Goal: Complete application form

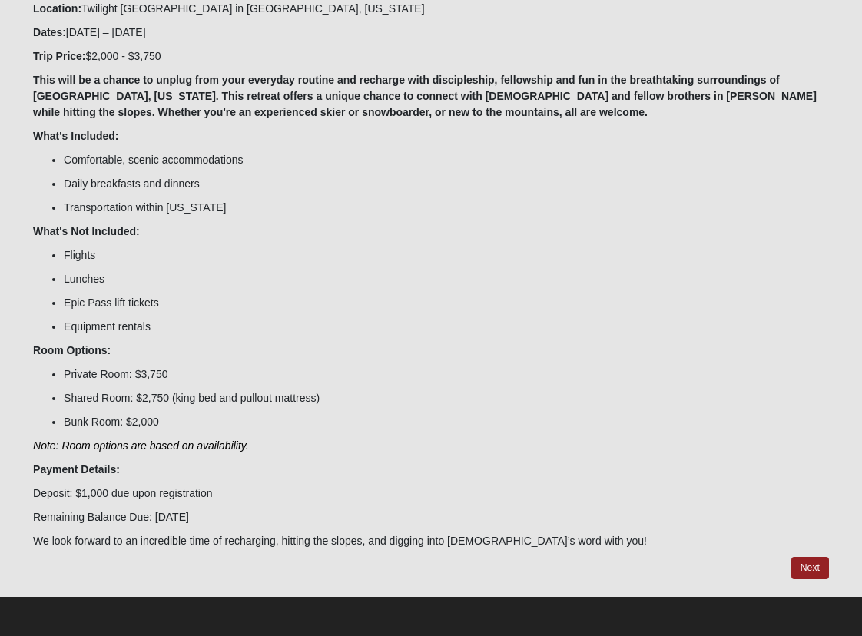
scroll to position [248, 0]
click at [814, 570] on link "Next" at bounding box center [811, 568] width 38 height 22
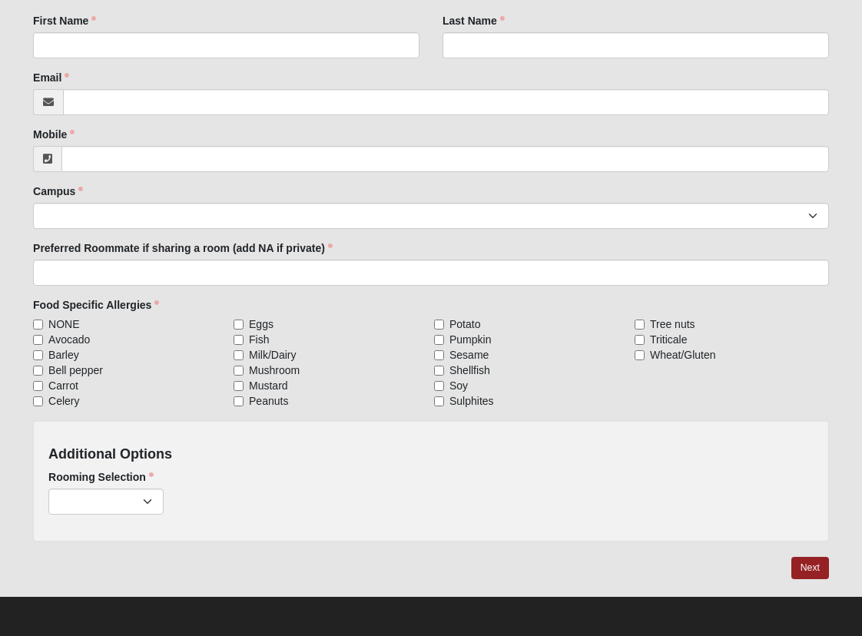
scroll to position [289, 0]
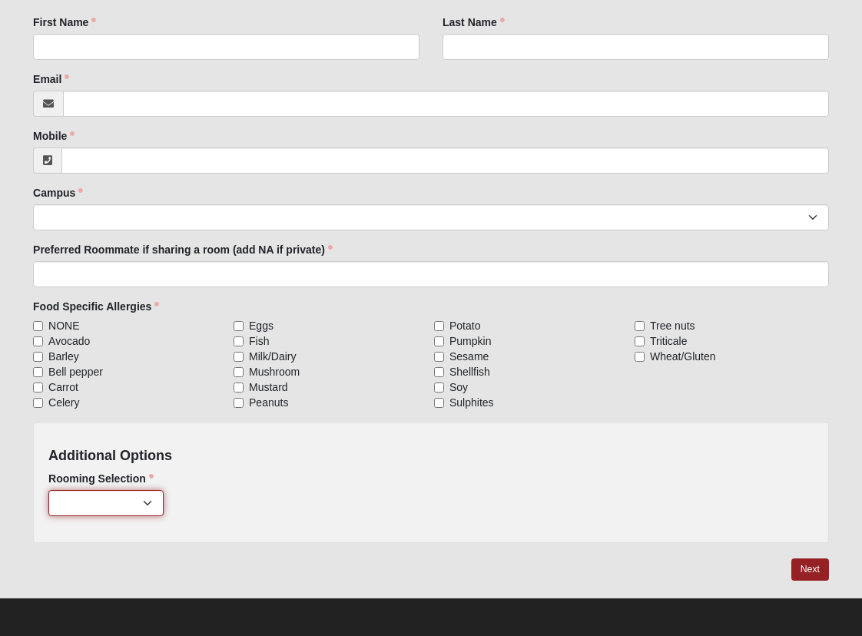
select select "817"
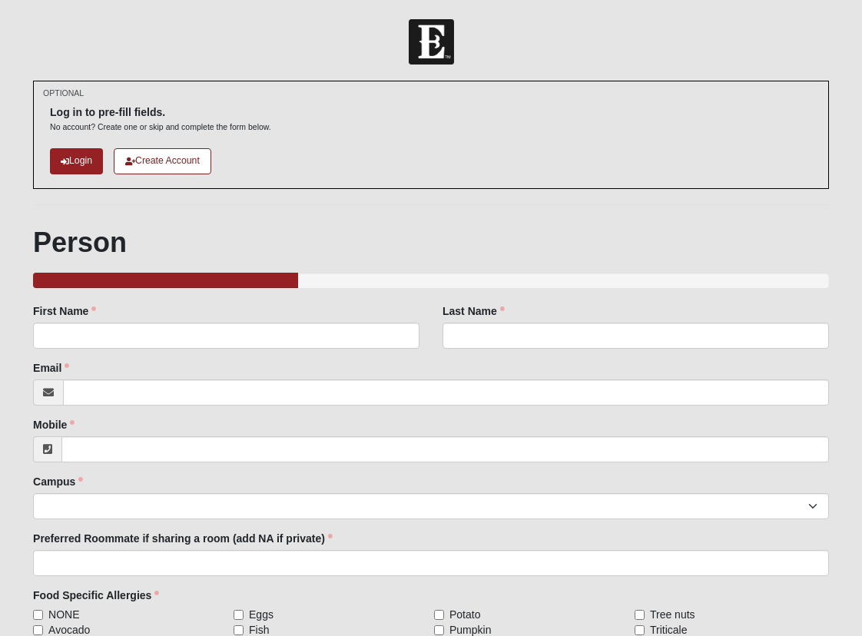
scroll to position [0, 0]
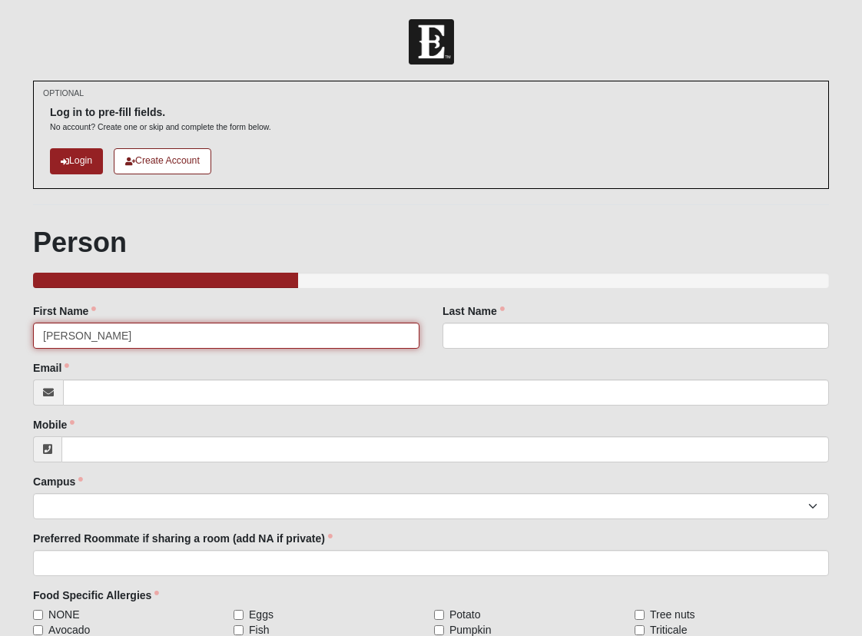
type input "[PERSON_NAME]"
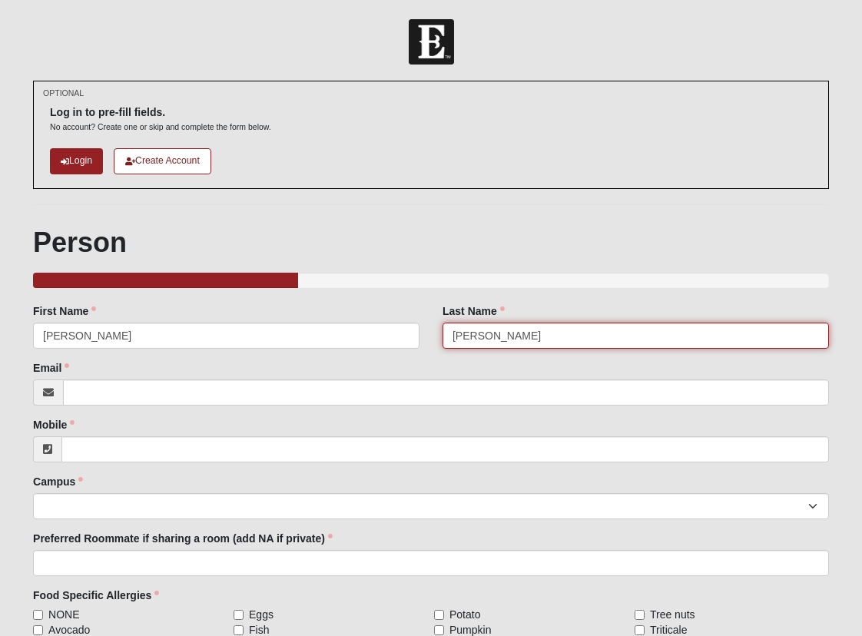
type input "[PERSON_NAME]"
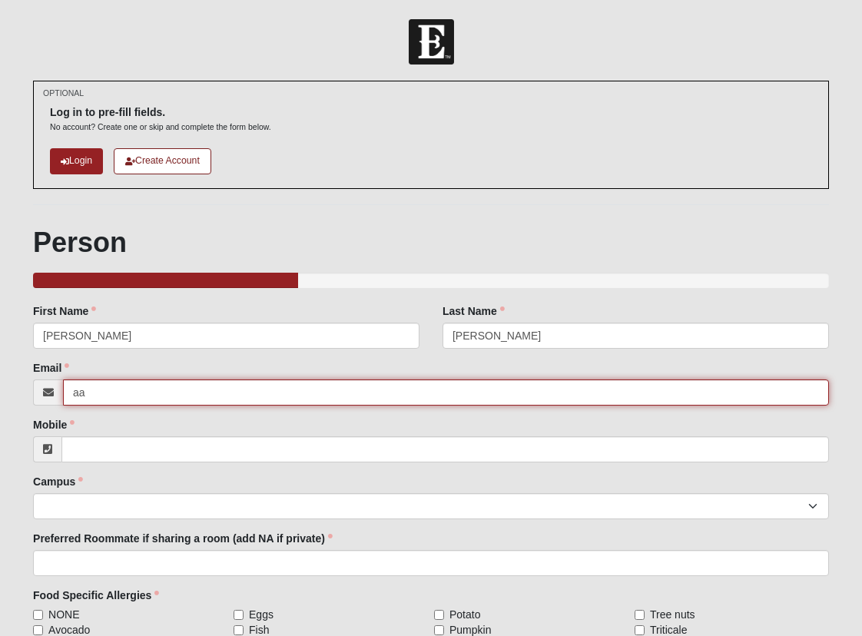
type input "a"
type input "[PERSON_NAME][EMAIL_ADDRESS][PERSON_NAME][DOMAIN_NAME]"
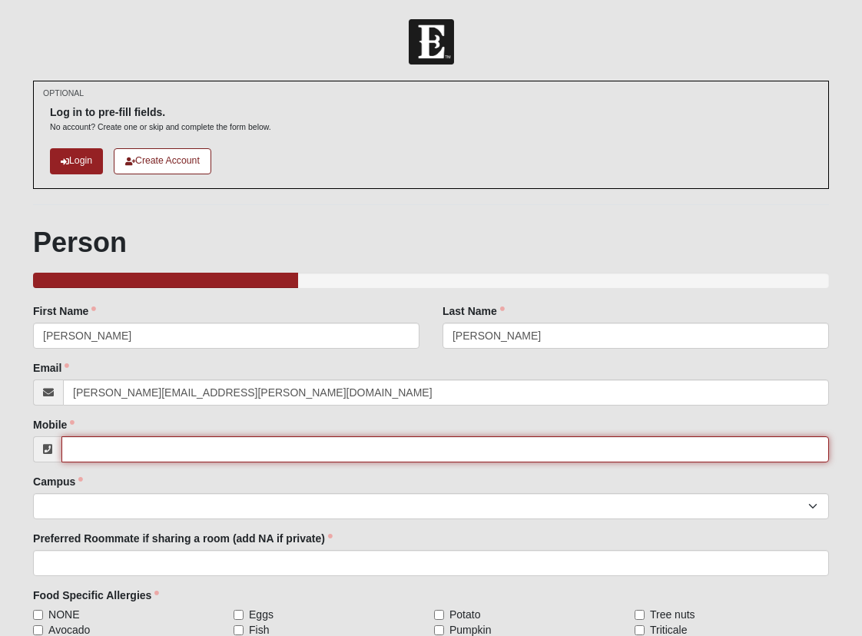
click at [185, 444] on input "Mobile" at bounding box center [445, 450] width 768 height 26
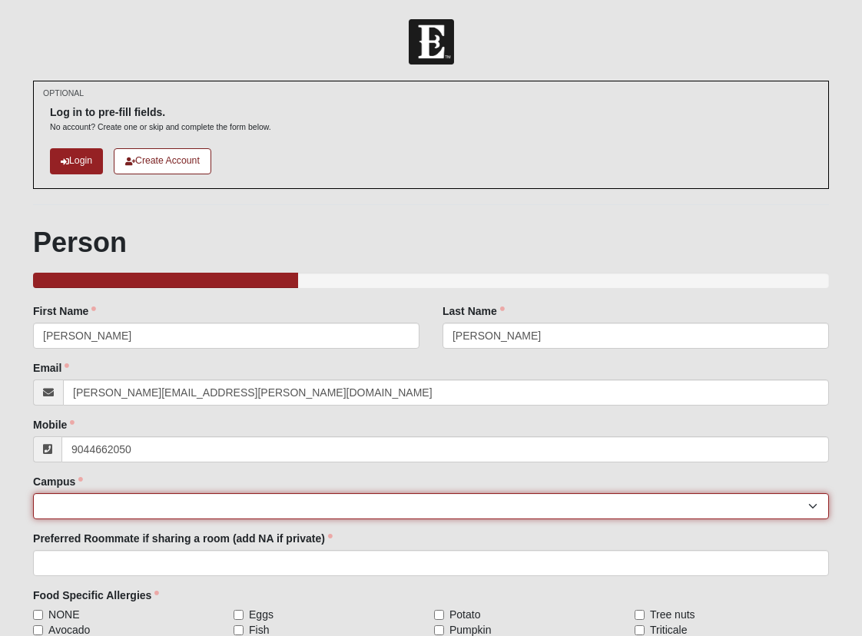
type input "[PHONE_NUMBER]"
select select "5"
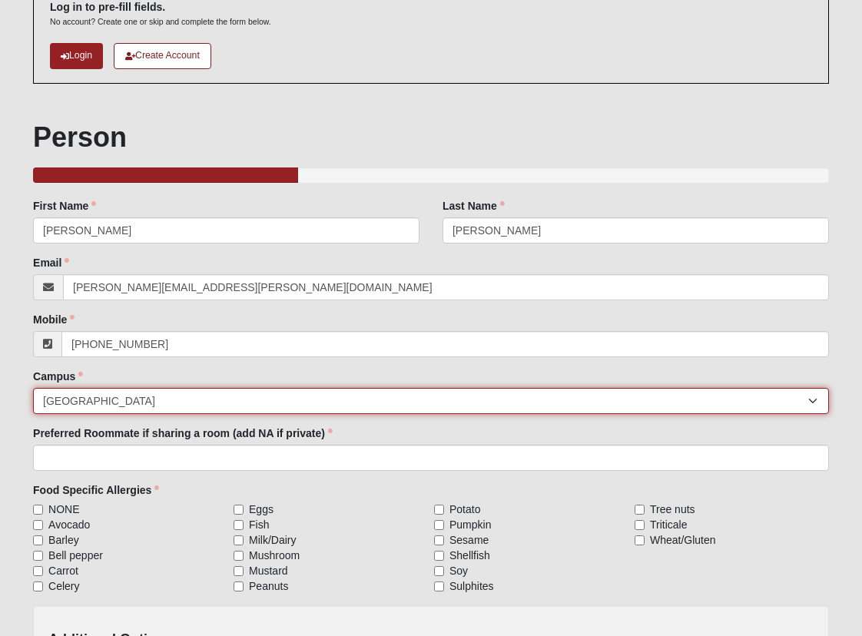
scroll to position [134, 0]
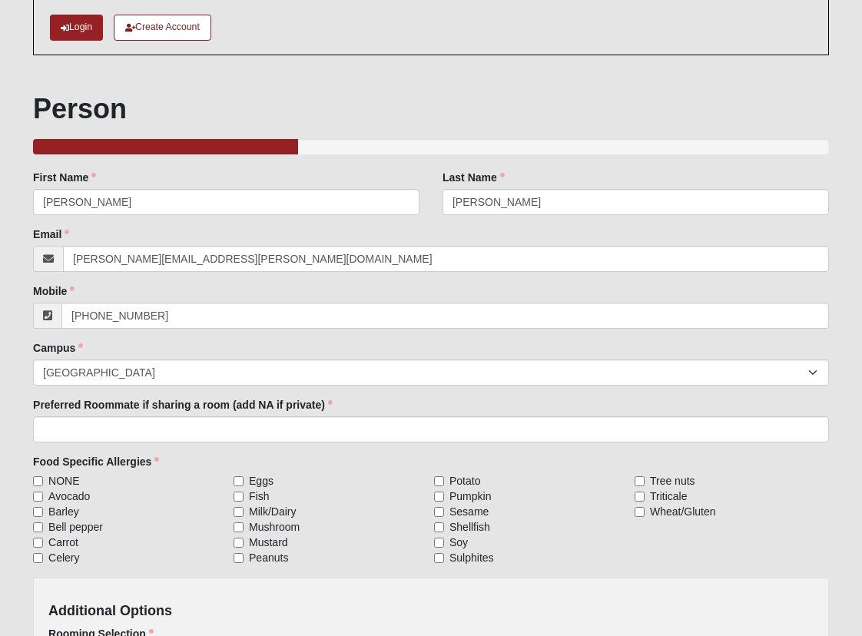
click at [142, 411] on label "Preferred Roommate if sharing a room (add NA if private)" at bounding box center [183, 404] width 300 height 15
click at [142, 417] on input "Preferred Roommate if sharing a room (add NA if private)" at bounding box center [431, 430] width 796 height 26
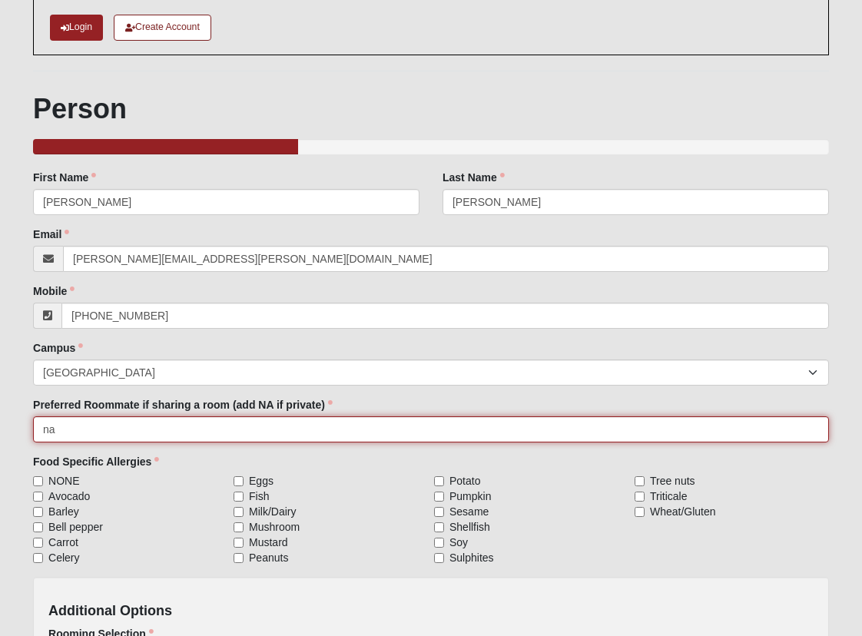
type input "na"
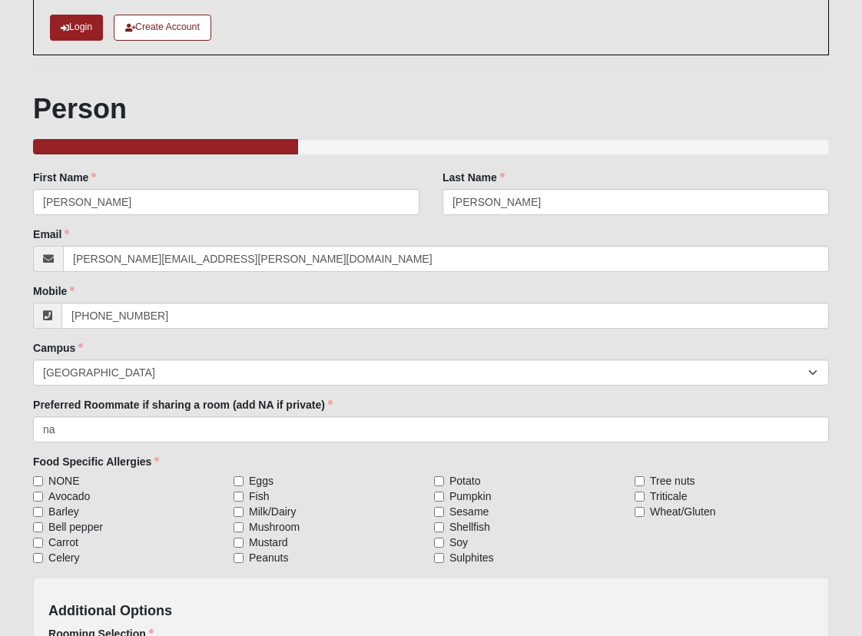
drag, startPoint x: 39, startPoint y: 480, endPoint x: 74, endPoint y: 501, distance: 40.3
click at [74, 501] on div "NONE Avocado [GEOGRAPHIC_DATA] Bell pepper Carrot Celery Eggs Fish Milk/Dairy M…" at bounding box center [431, 520] width 796 height 92
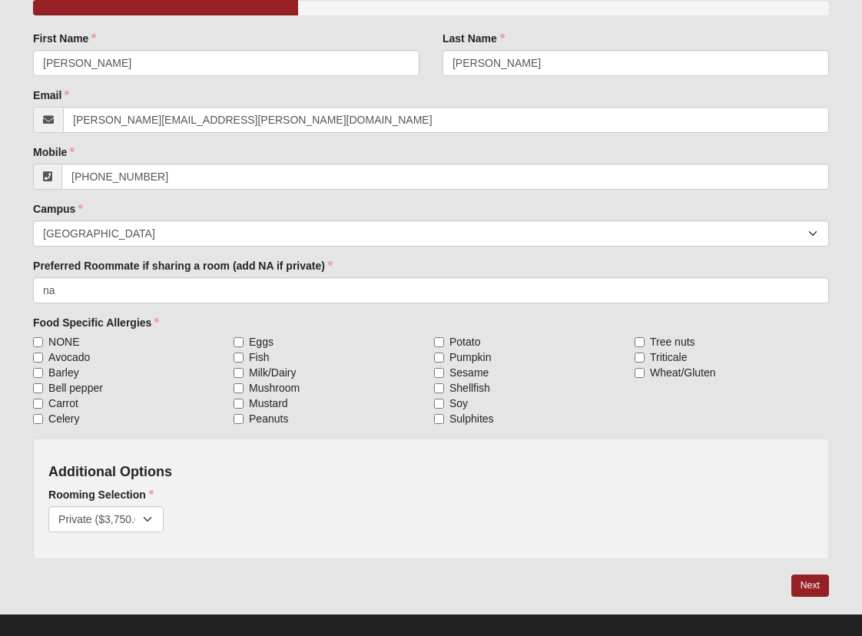
scroll to position [274, 0]
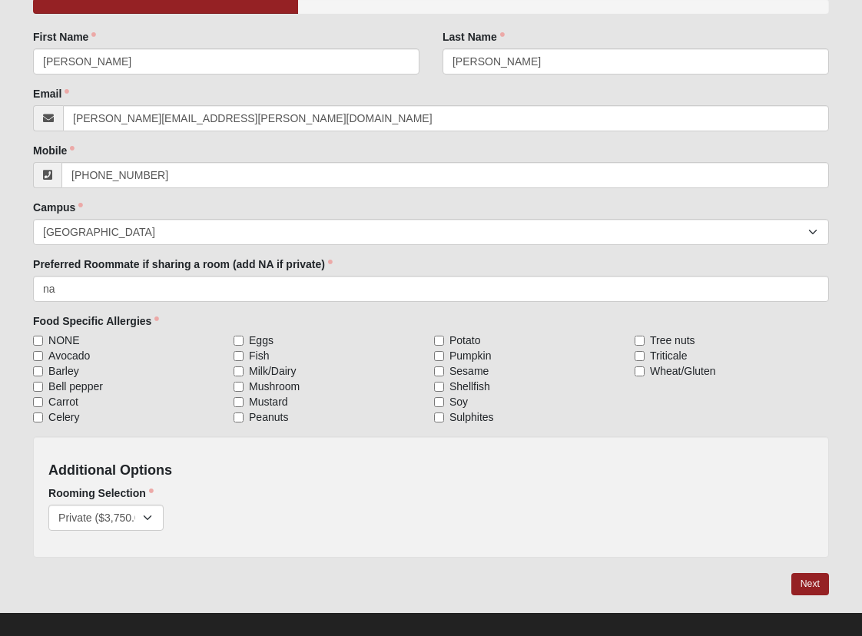
click at [38, 340] on input "NONE" at bounding box center [38, 341] width 10 height 10
checkbox input "true"
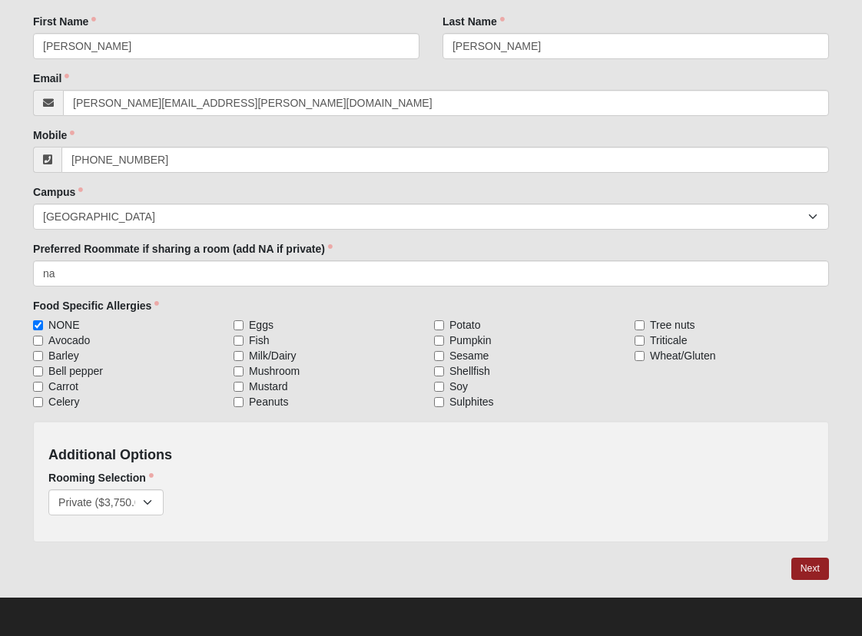
scroll to position [289, 0]
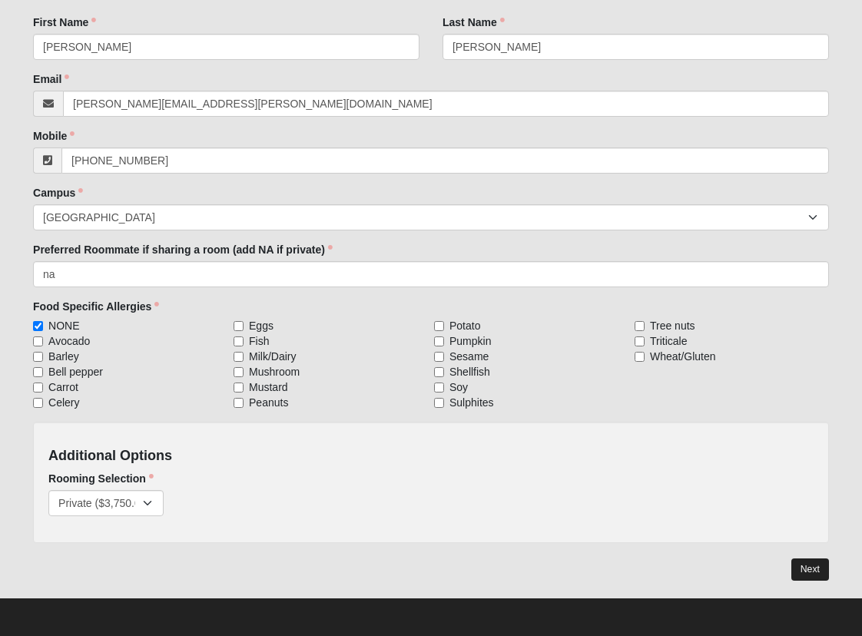
click at [812, 567] on link "Next" at bounding box center [811, 570] width 38 height 22
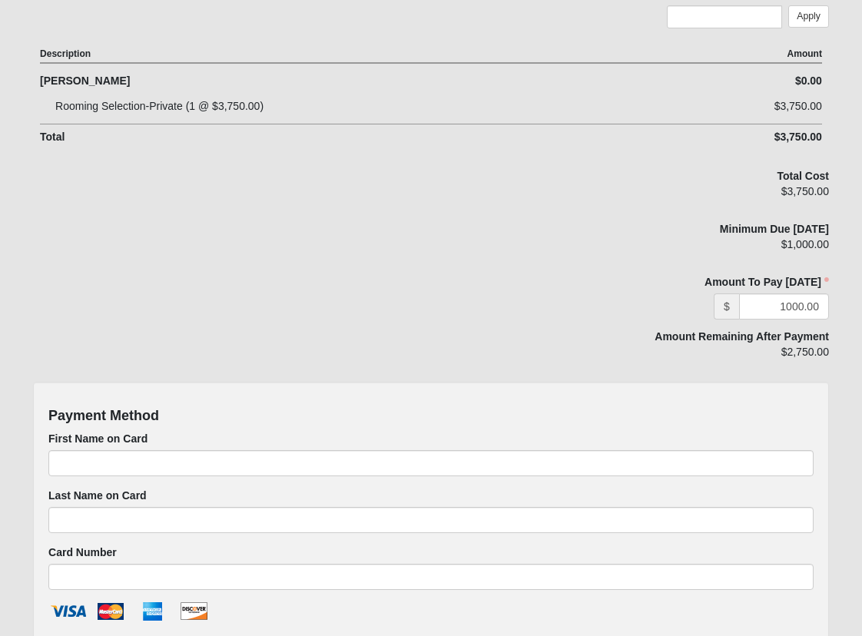
scroll to position [533, 0]
